Goal: Information Seeking & Learning: Learn about a topic

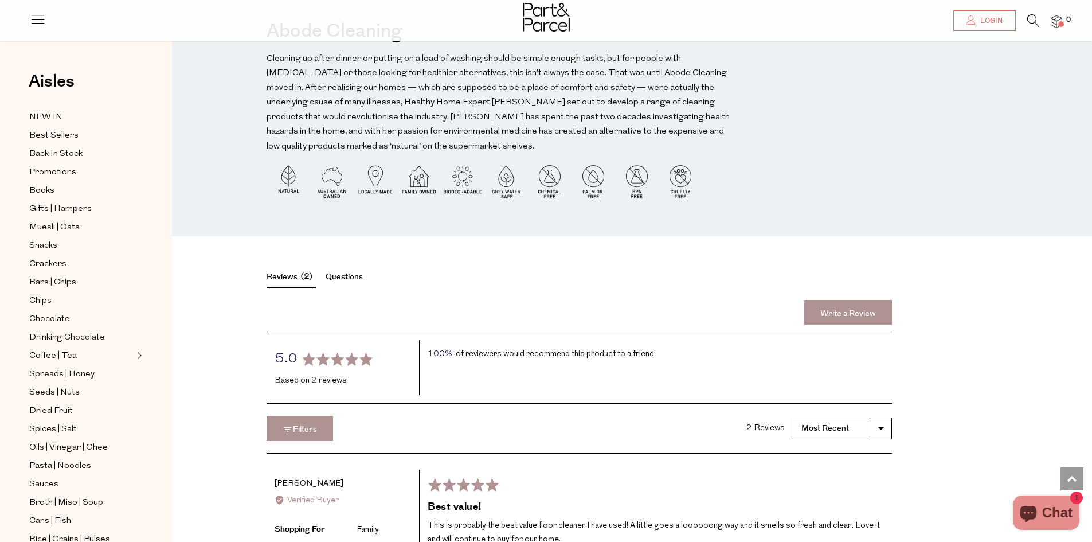
scroll to position [1089, 0]
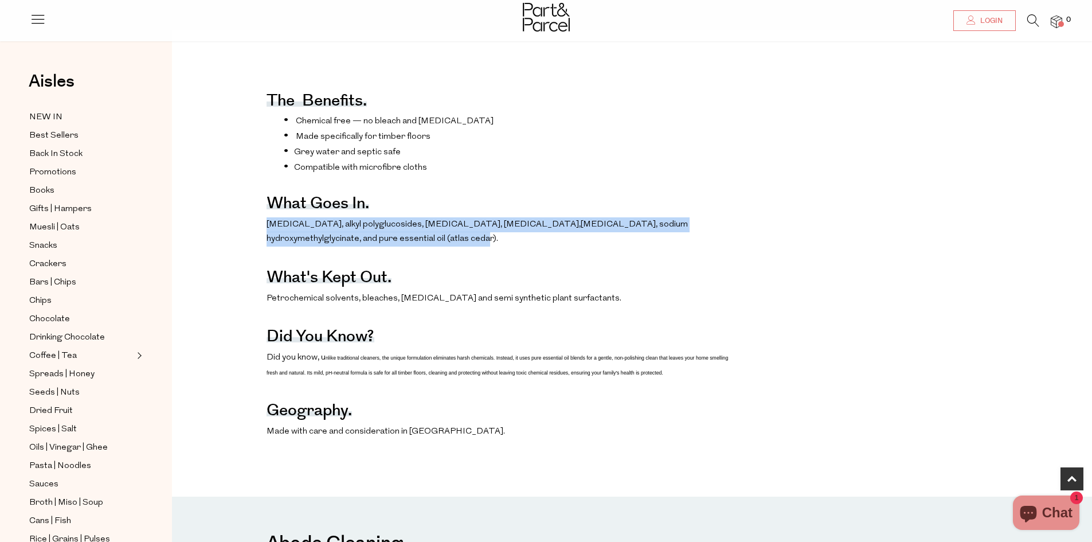
drag, startPoint x: 256, startPoint y: 233, endPoint x: 524, endPoint y: 256, distance: 269.8
click at [524, 256] on div "The benefits. Chemical free — no bleach and ammonia Made specifically for timbe…" at bounding box center [641, 257] width 920 height 375
copy span "Purified Water, alkyl polyglucosides, sodium citrate, sodium gluconate, citric …"
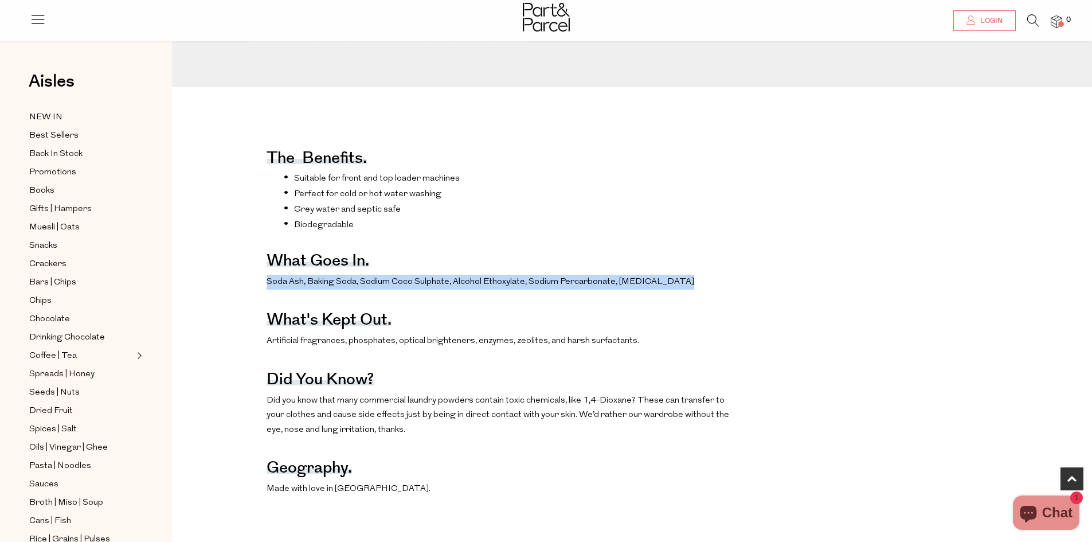
drag, startPoint x: 269, startPoint y: 299, endPoint x: 716, endPoint y: 297, distance: 447.0
click at [716, 289] on p "Soda Ash, Baking Soda, Sodium Coco Sulphate, Alcohol Ethoxylate, Sodium Percarb…" at bounding box center [499, 282] width 464 height 15
copy span "Soda Ash, Baking Soda, Sodium Coco Sulphate, Alcohol Ethoxylate, Sodium Percarb…"
